Goal: Navigation & Orientation: Go to known website

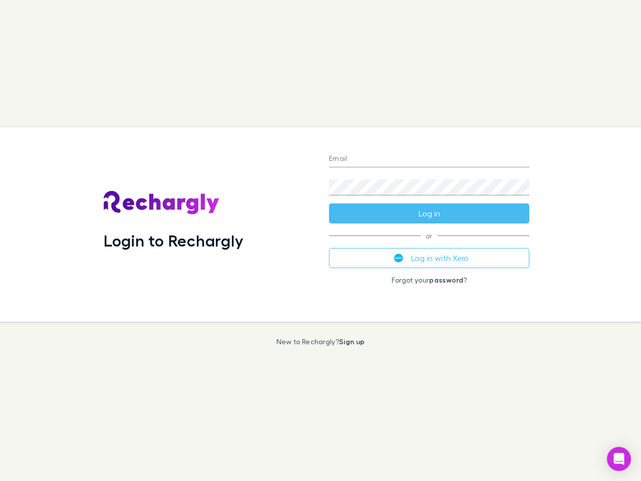
click at [321, 241] on div "Login to Rechargly" at bounding box center [209, 224] width 226 height 194
click at [429, 159] on input "Email" at bounding box center [429, 159] width 200 height 16
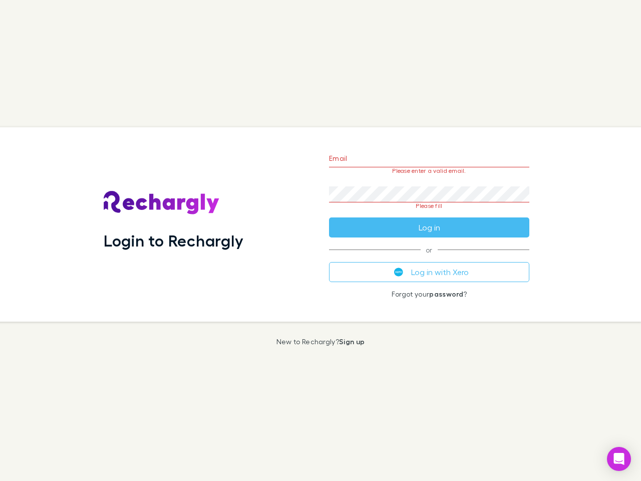
click at [429, 213] on form "Email Please enter a valid email. Password Please fill Log in" at bounding box center [429, 190] width 200 height 94
click at [429, 258] on div "Email Please enter a valid email. Password Please fill Log in or Log in with Xe…" at bounding box center [429, 224] width 216 height 194
click at [619, 459] on icon "Open Intercom Messenger" at bounding box center [619, 459] width 11 height 12
